Goal: Task Accomplishment & Management: Manage account settings

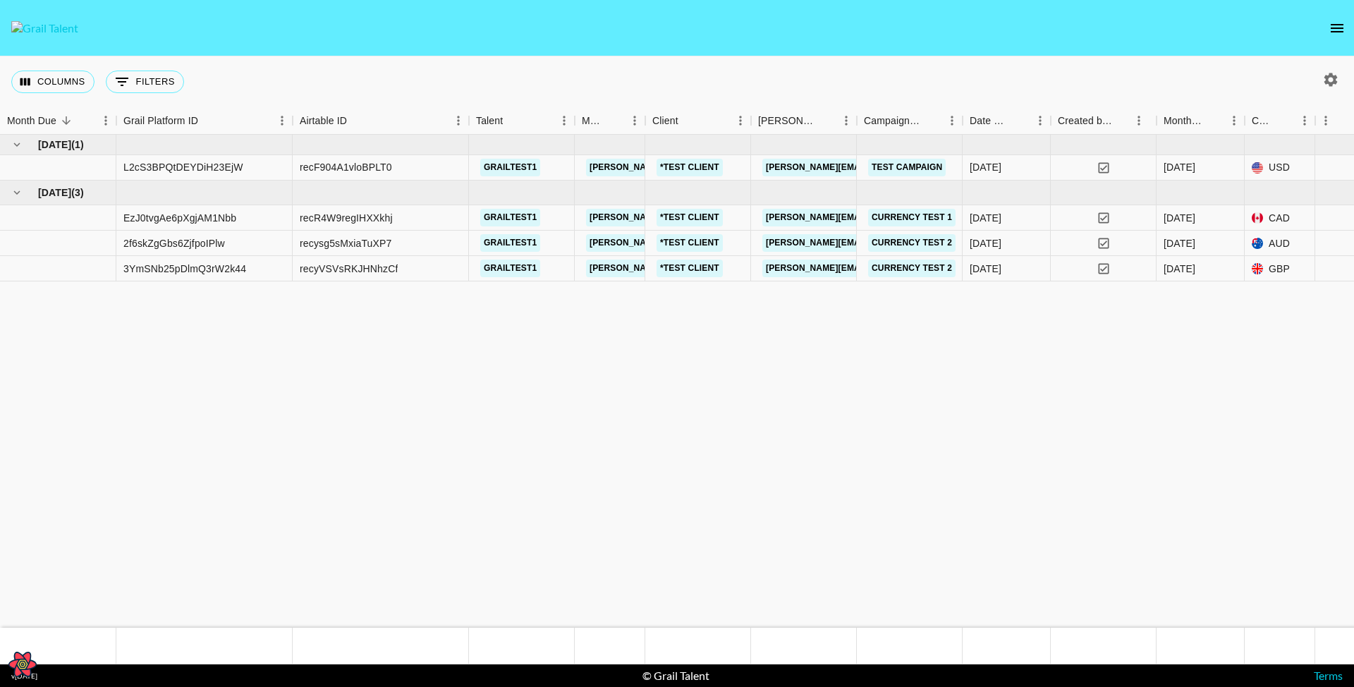
click at [1326, 78] on icon "button" at bounding box center [1331, 79] width 13 height 13
select select "May '25"
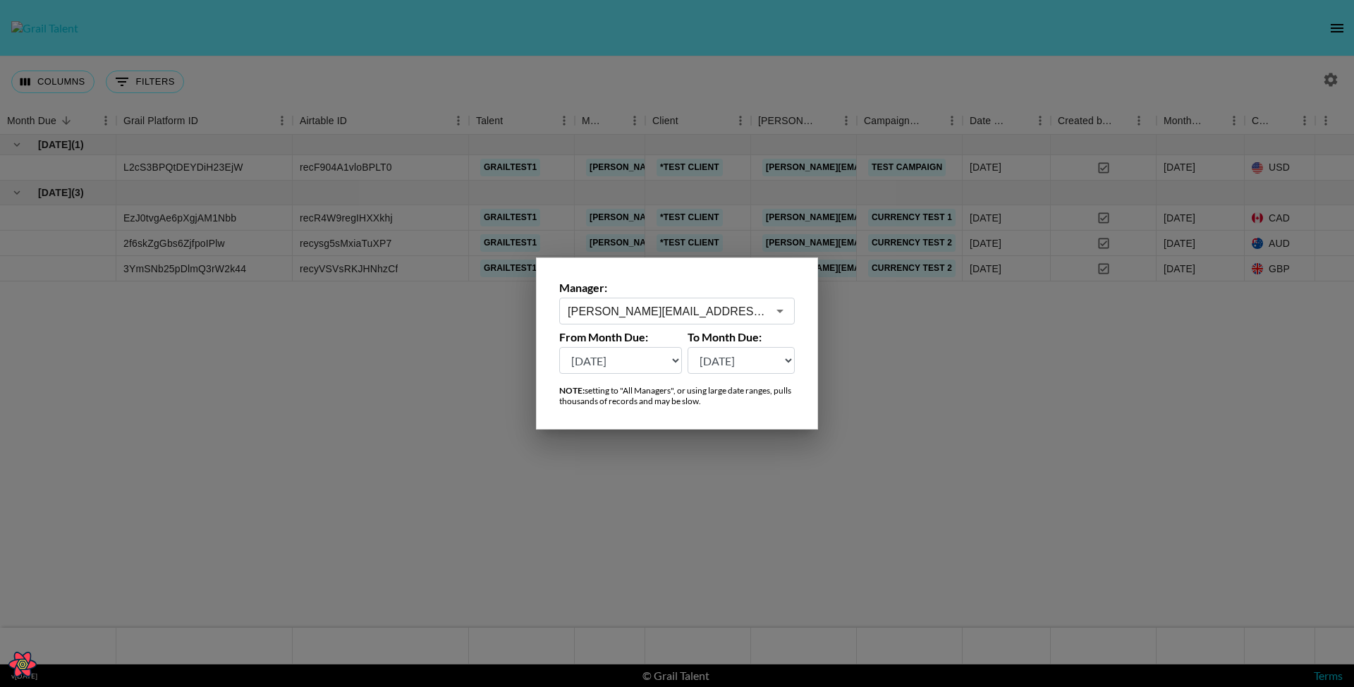
click at [592, 348] on select "Aug '26 Jul '26 Jun '26 May '26 Apr '26 Mar '26 Feb '26 Jan '26 Dec '25 Nov '25…" at bounding box center [620, 360] width 123 height 27
click at [356, 406] on div at bounding box center [677, 343] width 1354 height 687
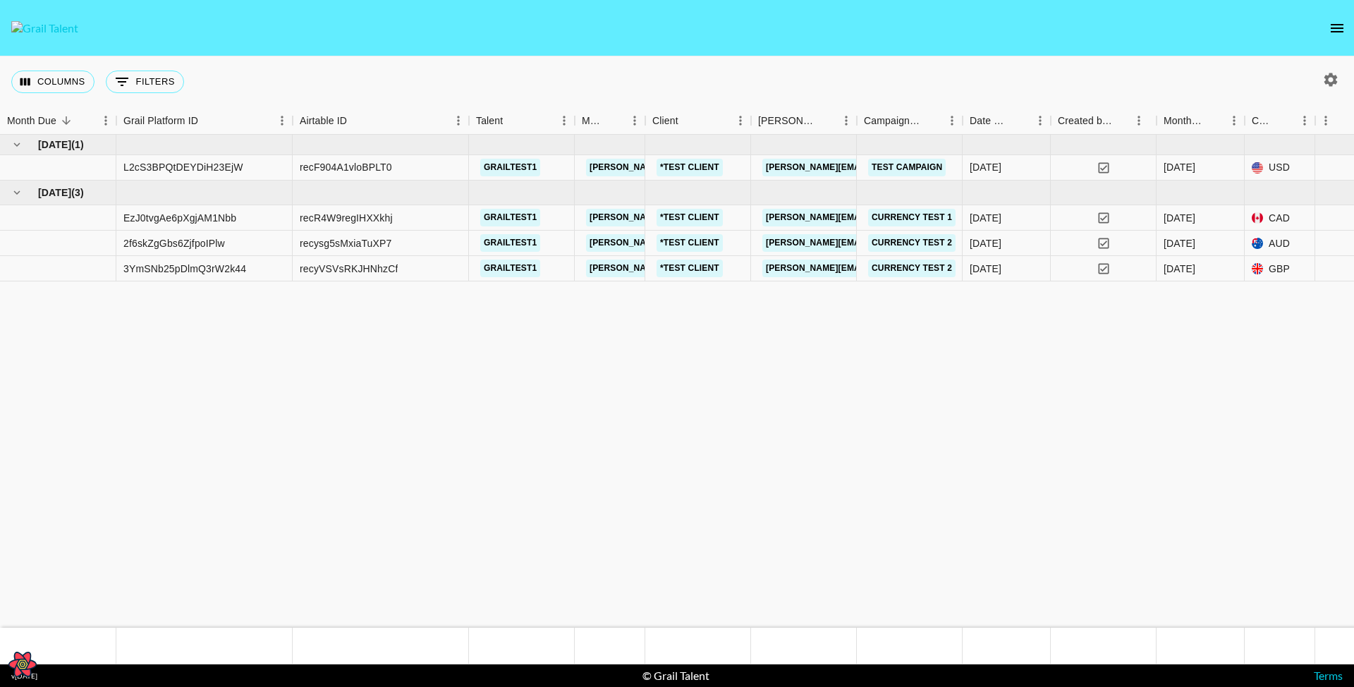
click at [547, 67] on div "Columns 0 Filters + Booking" at bounding box center [677, 81] width 1354 height 51
click at [512, 172] on link "grailtest1" at bounding box center [510, 168] width 60 height 18
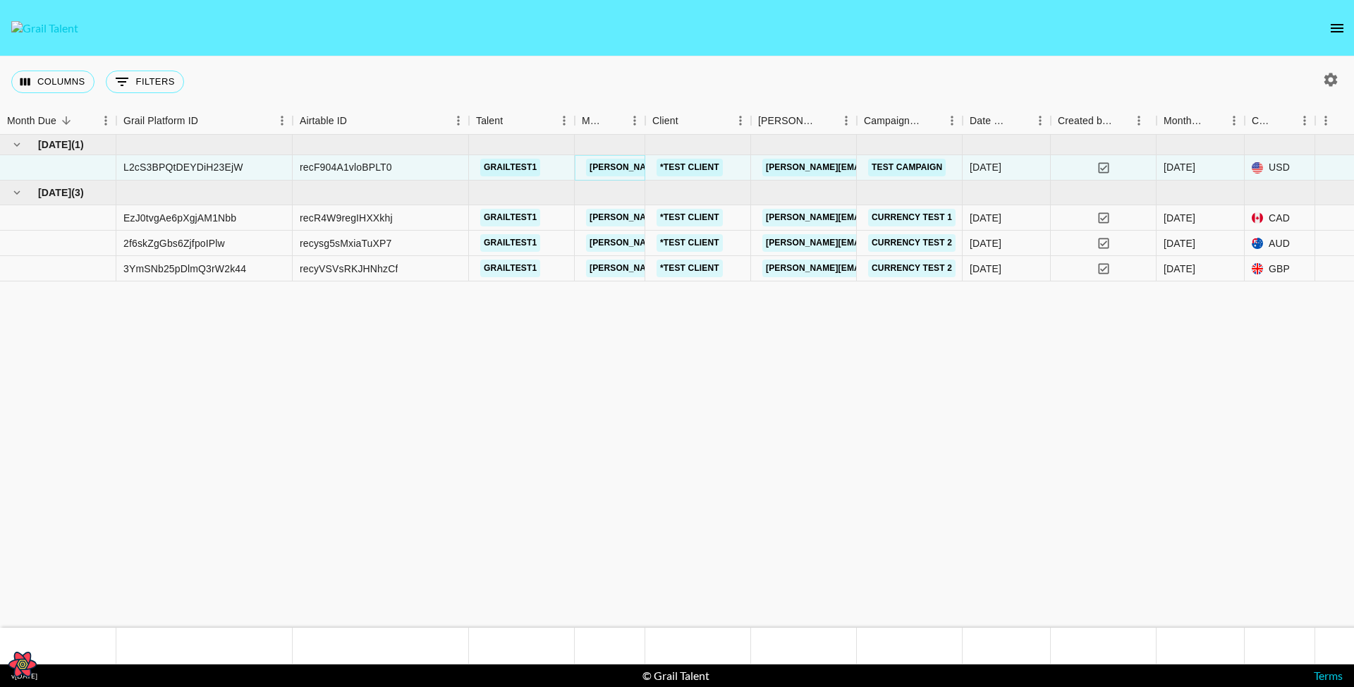
click at [617, 165] on link "[PERSON_NAME][EMAIL_ADDRESS][PERSON_NAME][DOMAIN_NAME]" at bounding box center [737, 168] width 303 height 18
click at [887, 25] on nav at bounding box center [677, 28] width 1354 height 56
click at [794, 159] on link "[PERSON_NAME][EMAIL_ADDRESS][PERSON_NAME][DOMAIN_NAME]" at bounding box center [914, 168] width 303 height 18
click at [1343, 69] on div at bounding box center [1328, 80] width 52 height 24
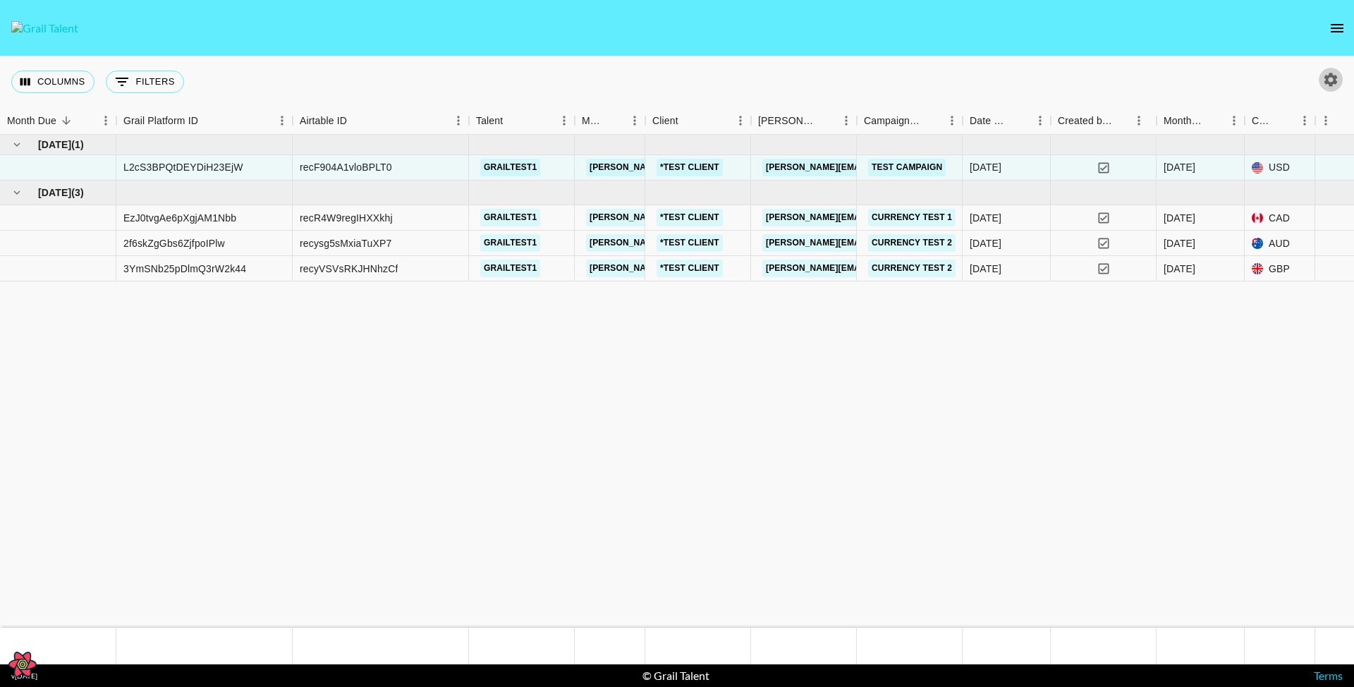
click at [1333, 75] on icon "button" at bounding box center [1331, 79] width 17 height 17
select select "May '25"
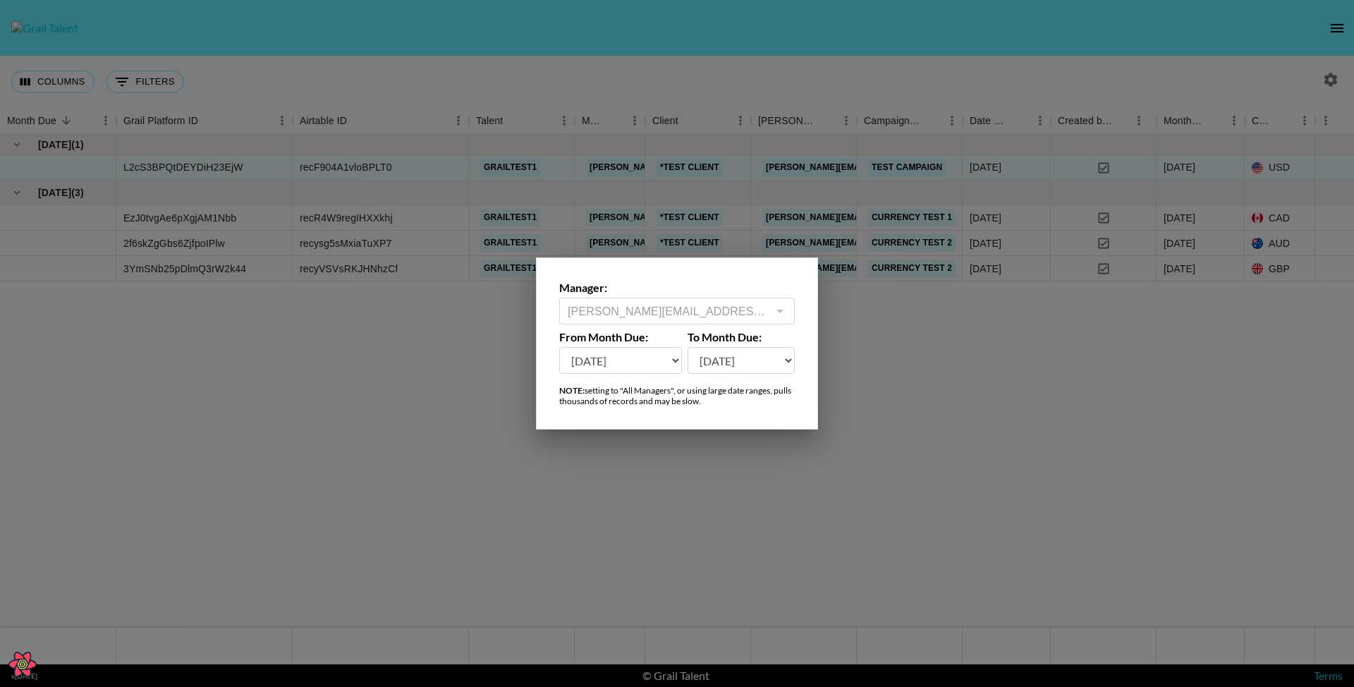
click at [399, 435] on div at bounding box center [677, 343] width 1354 height 687
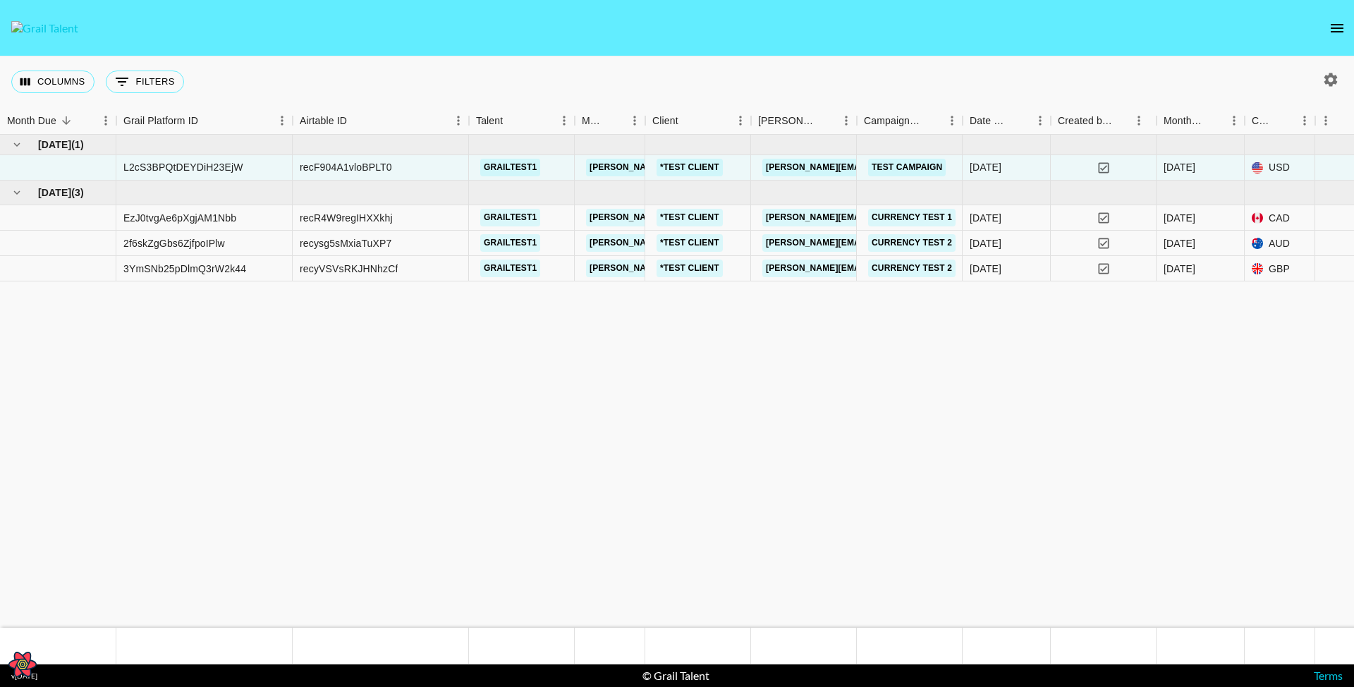
click at [1327, 80] on icon "button" at bounding box center [1331, 79] width 13 height 13
select select "May '25"
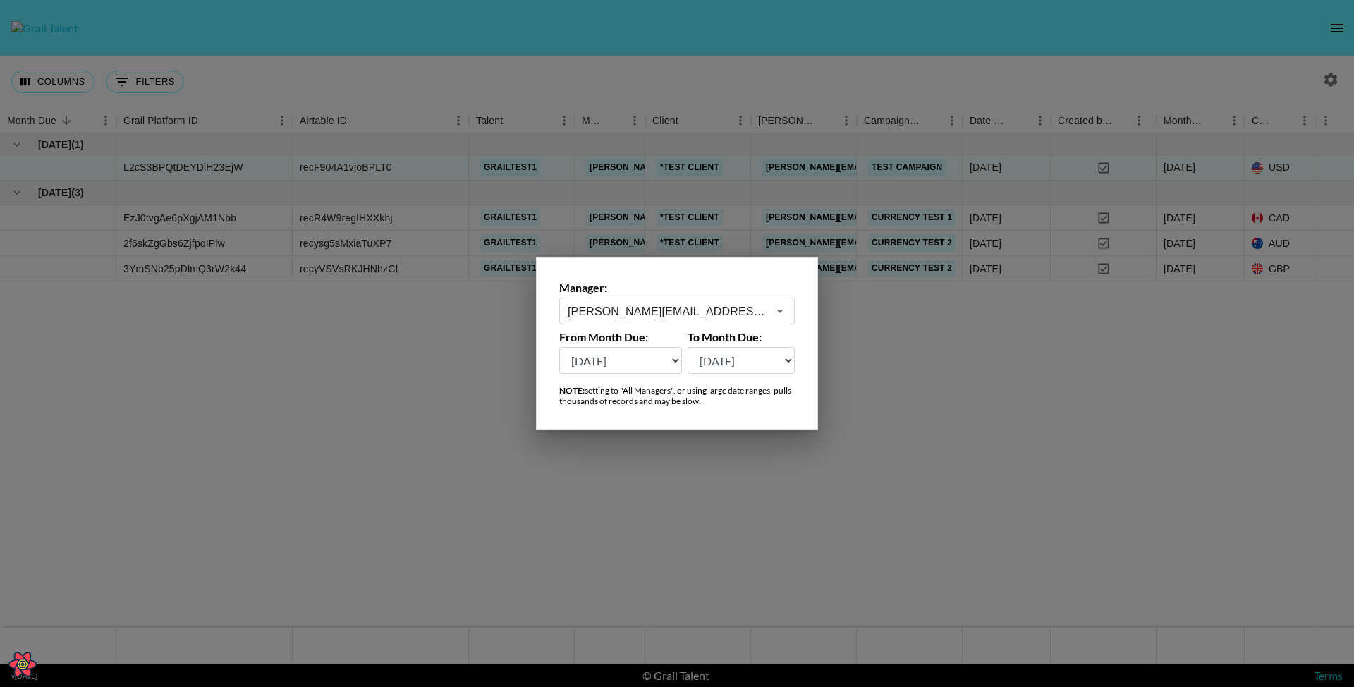
click at [727, 315] on input "[PERSON_NAME][EMAIL_ADDRESS][PERSON_NAME][DOMAIN_NAME]" at bounding box center [668, 311] width 200 height 16
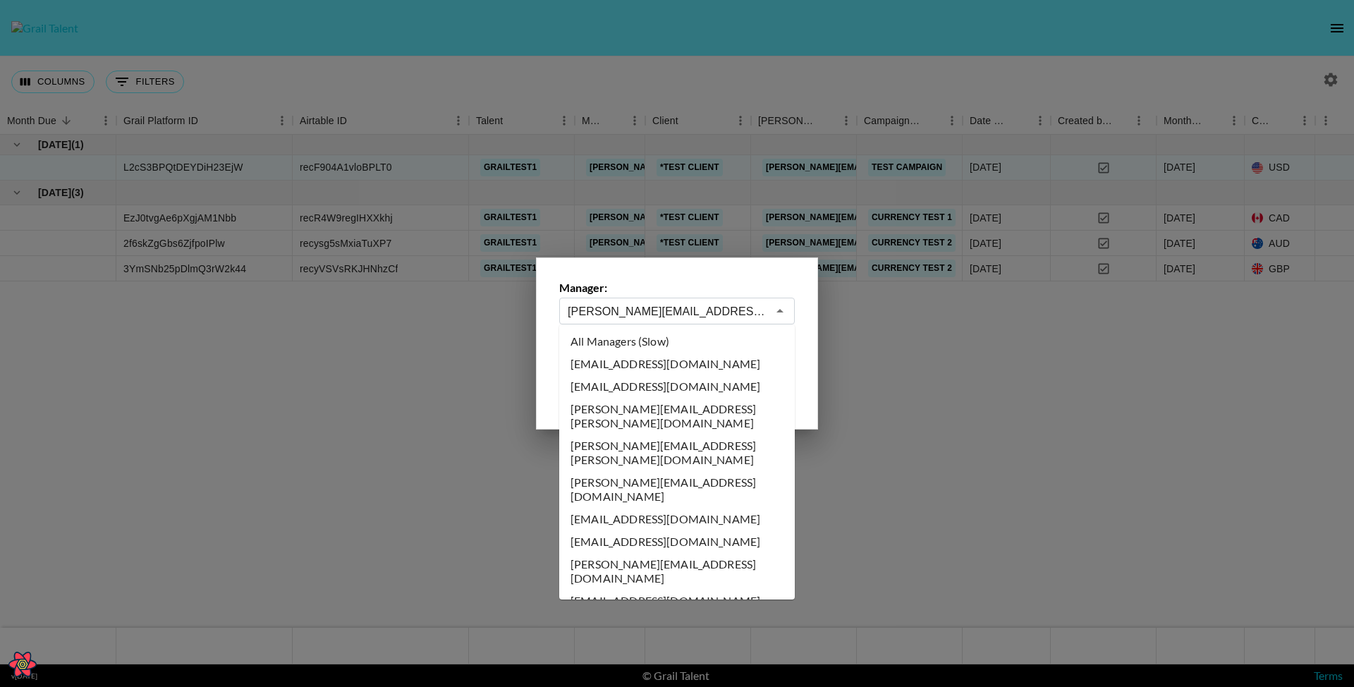
scroll to position [7879, 0]
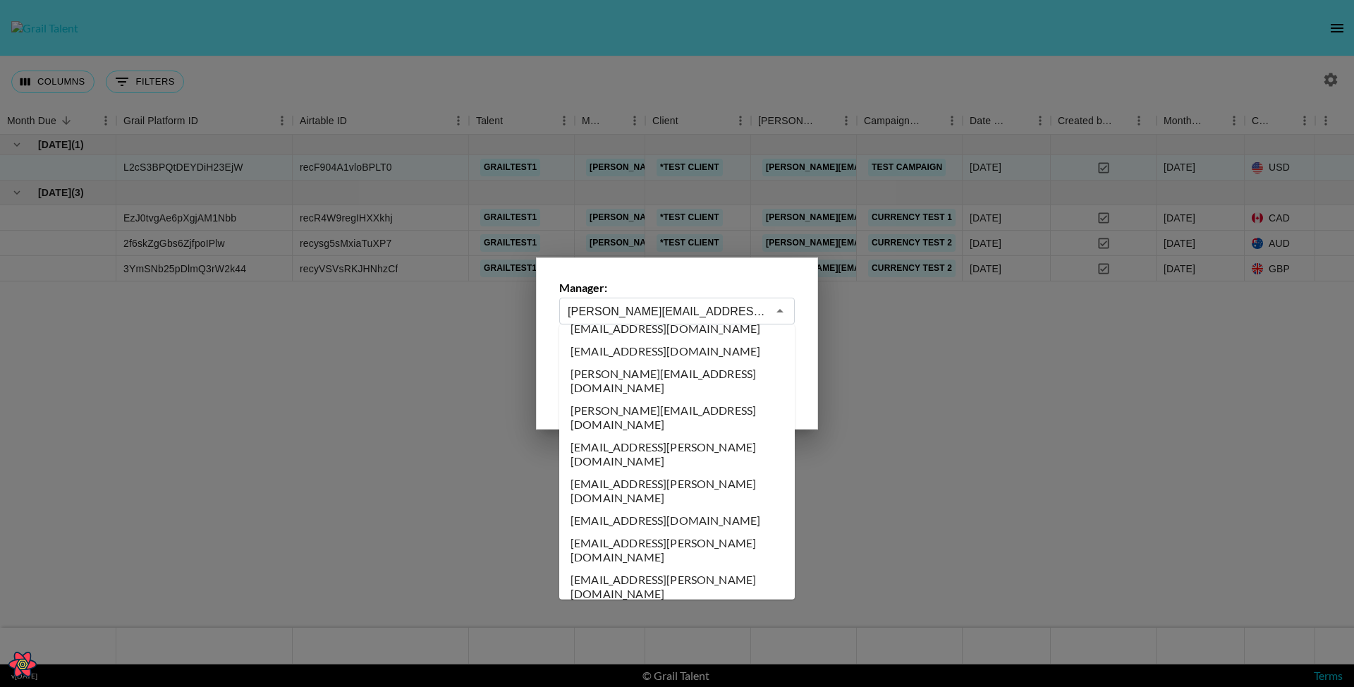
click at [662, 279] on div "Manager: timothy.noetzel@gmail.com ​ From Month Due: Aug '26 Jul '26 Jun '26 Ma…" at bounding box center [677, 343] width 282 height 172
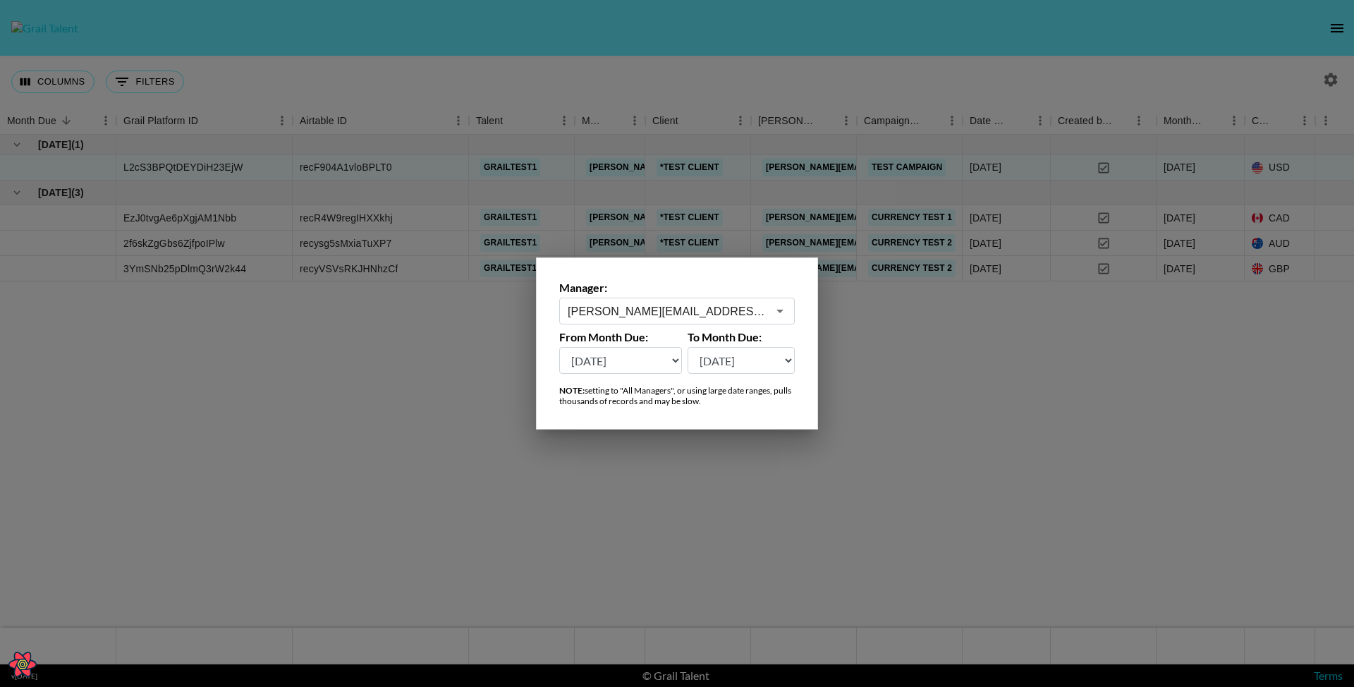
click at [380, 458] on div at bounding box center [677, 343] width 1354 height 687
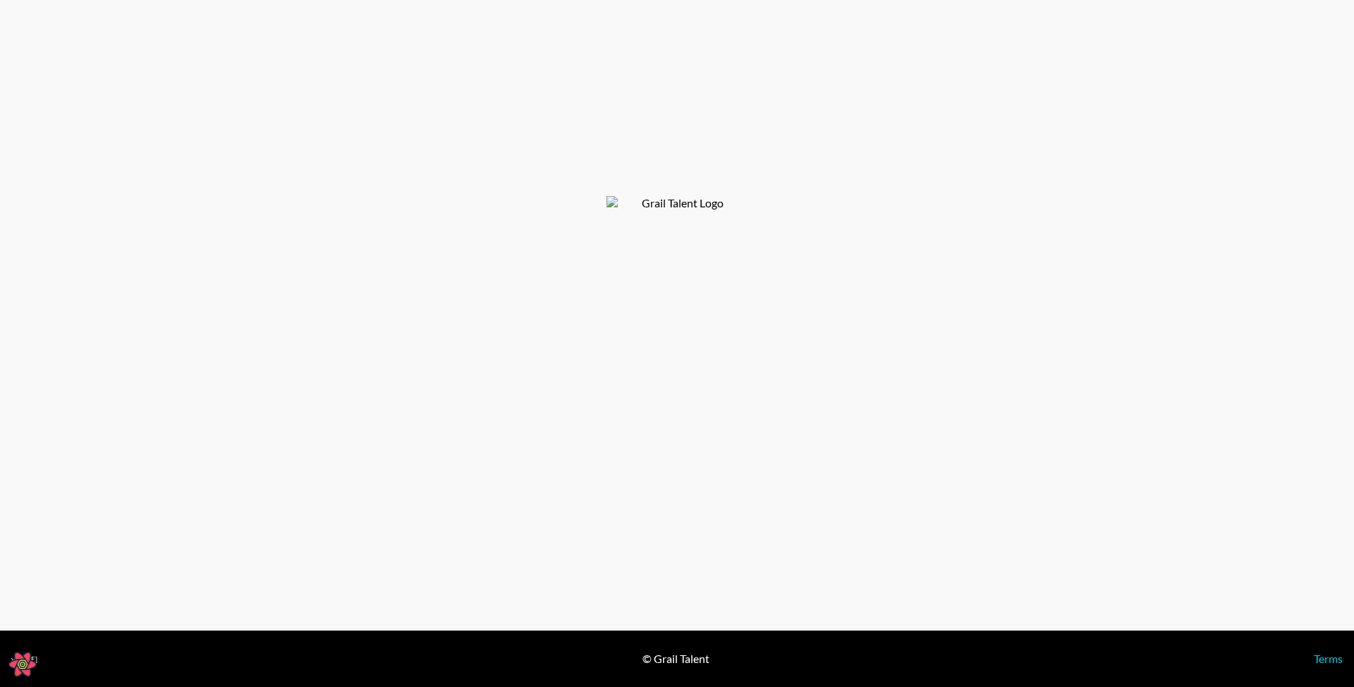
select select "USD"
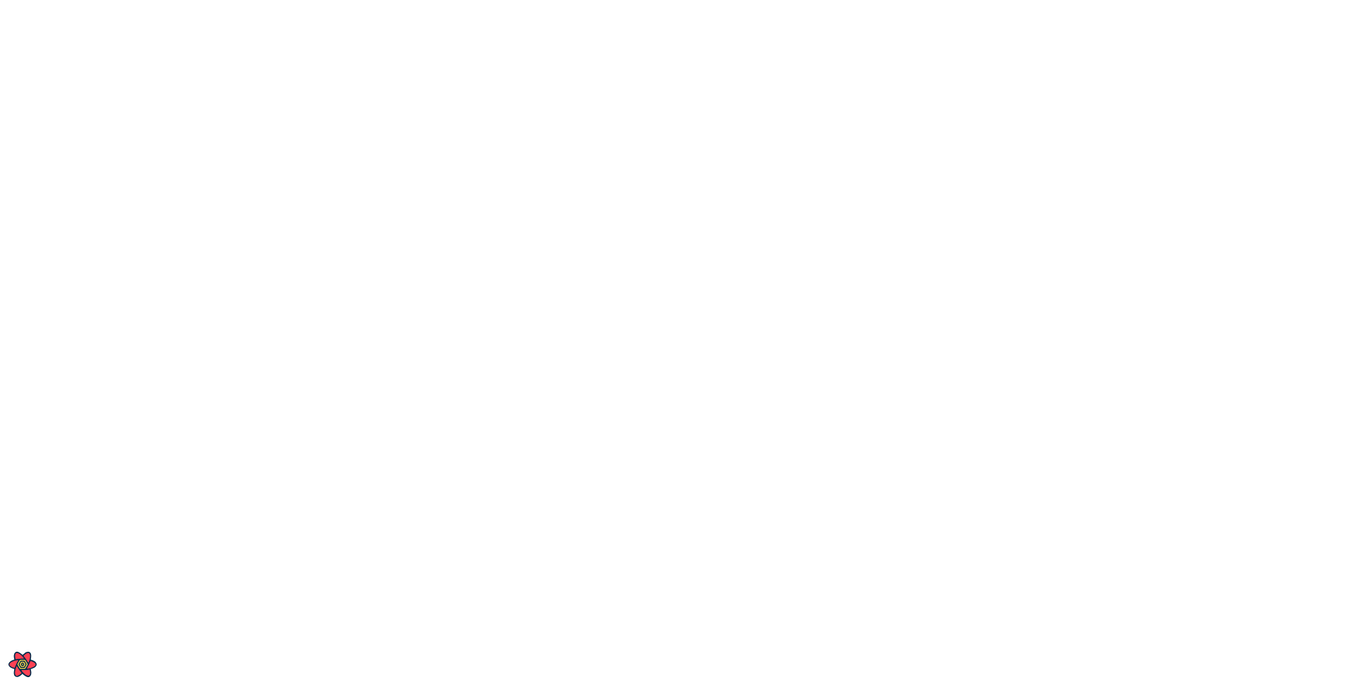
select select "Multi"
